Goal: Task Accomplishment & Management: Manage account settings

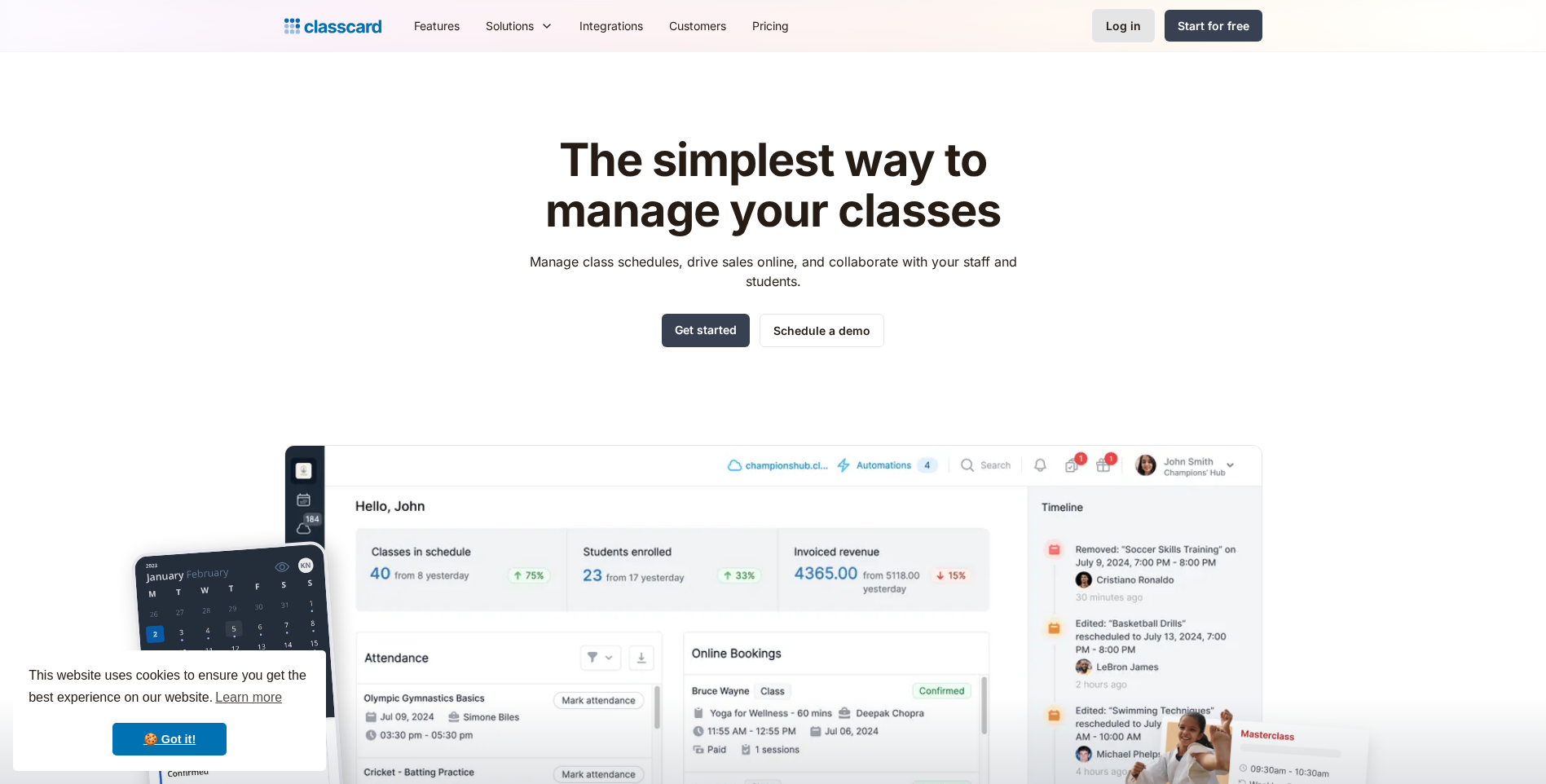
click at [1105, 39] on link "Log in" at bounding box center [1123, 25] width 63 height 33
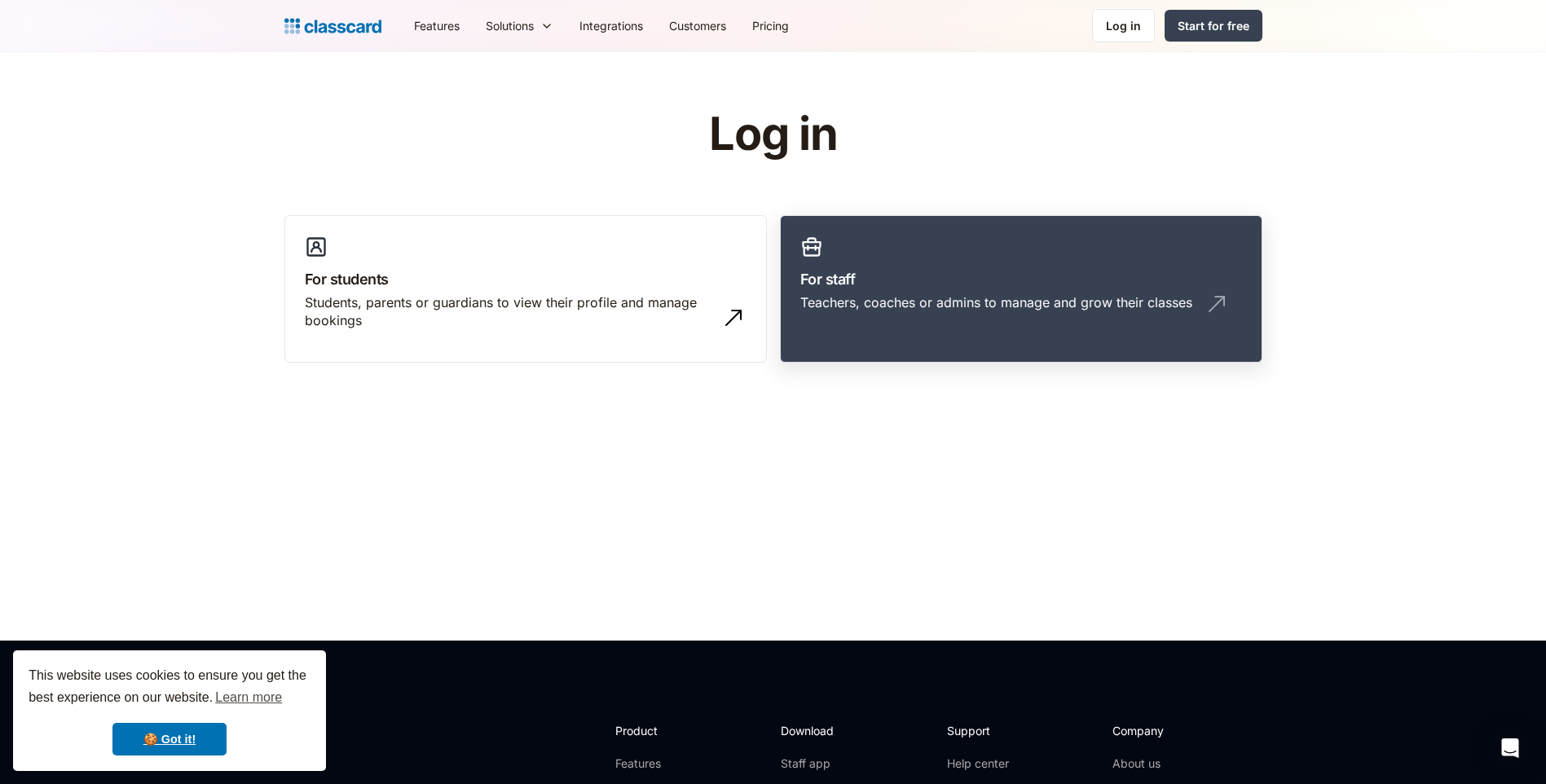
click at [923, 319] on div "Teachers, coaches or admins to manage and grow their classes" at bounding box center [1021, 309] width 441 height 31
